Goal: Check status: Check status

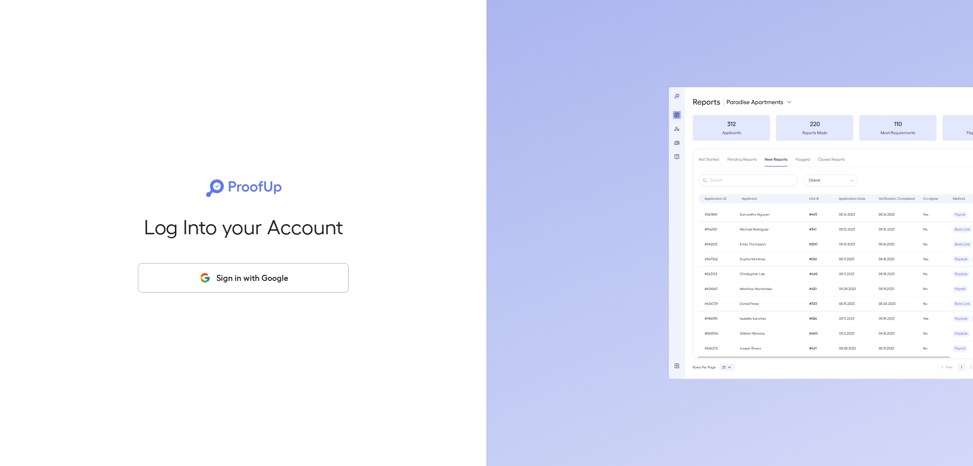
click at [235, 273] on button "Sign in with Google" at bounding box center [243, 277] width 211 height 29
click at [274, 267] on button "Sign in with Google" at bounding box center [243, 277] width 211 height 29
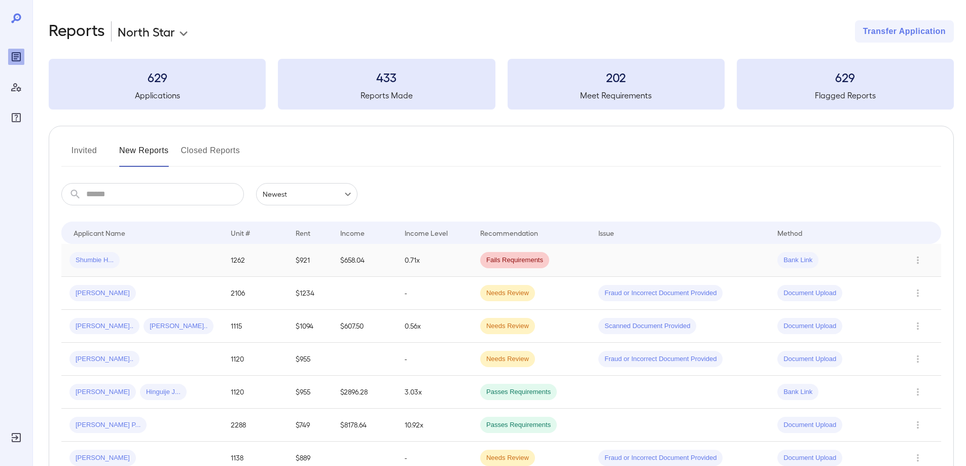
click at [645, 266] on td at bounding box center [679, 260] width 179 height 33
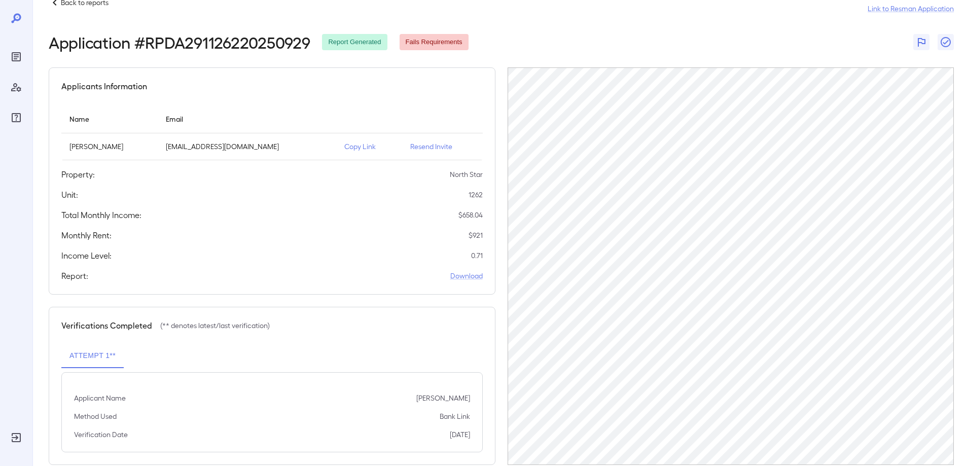
scroll to position [43, 0]
